Goal: Complete application form

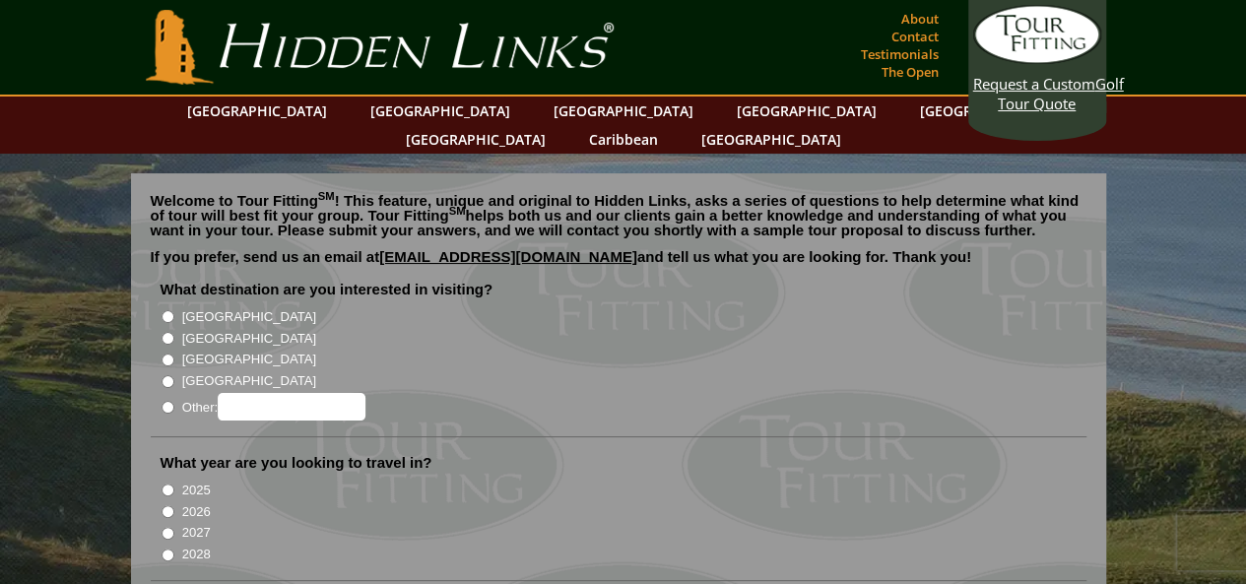
click at [165, 332] on input "[GEOGRAPHIC_DATA]" at bounding box center [168, 338] width 13 height 13
radio input "true"
click at [168, 310] on input "[GEOGRAPHIC_DATA]" at bounding box center [168, 316] width 13 height 13
radio input "true"
click at [167, 332] on input "[GEOGRAPHIC_DATA]" at bounding box center [168, 338] width 13 height 13
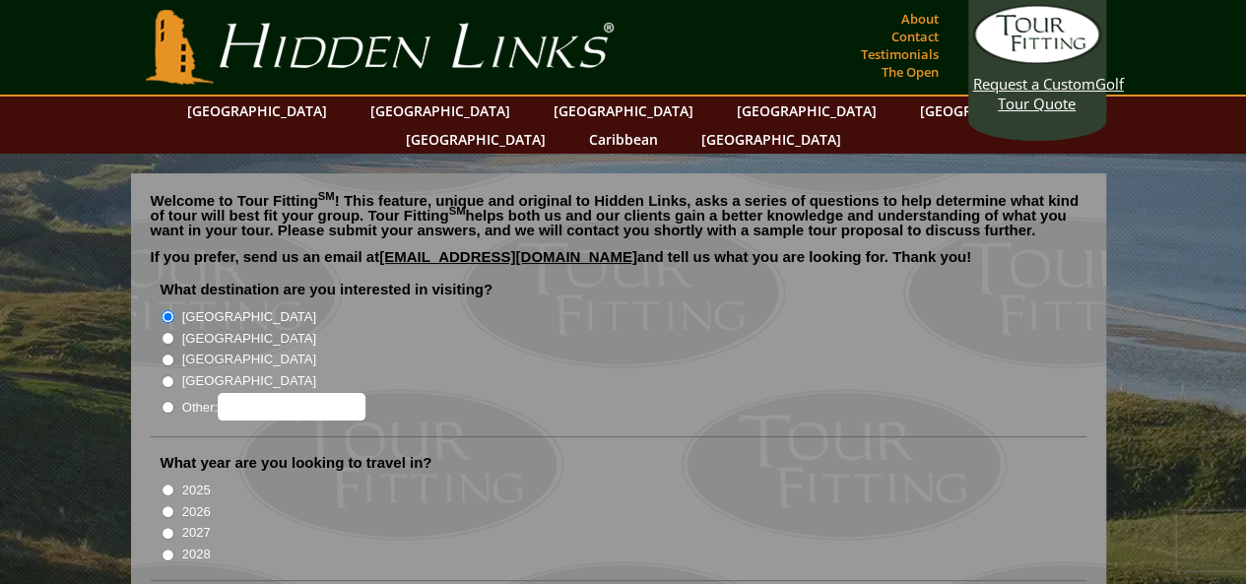
radio input "true"
click at [166, 527] on input "2027" at bounding box center [168, 533] width 13 height 13
radio input "true"
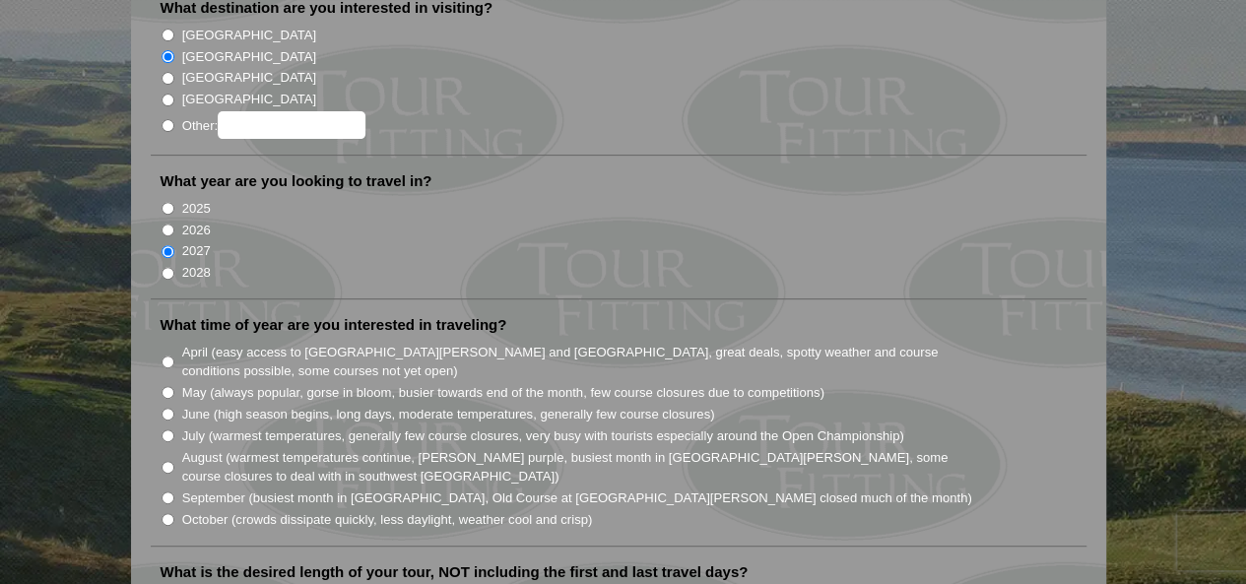
scroll to position [283, 0]
